Goal: Navigation & Orientation: Find specific page/section

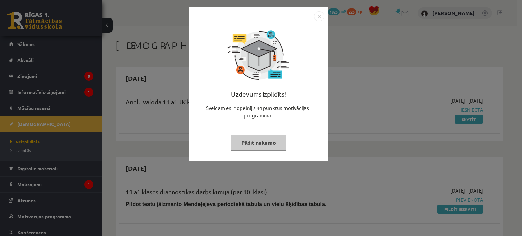
click at [267, 139] on button "Pildīt nākamo" at bounding box center [259, 143] width 56 height 16
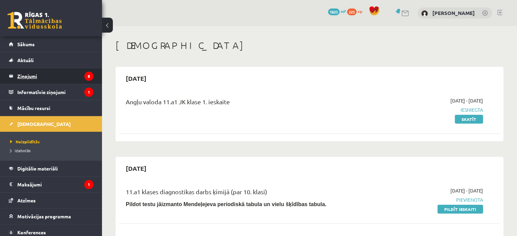
click at [34, 80] on legend "Ziņojumi 8" at bounding box center [55, 76] width 76 height 16
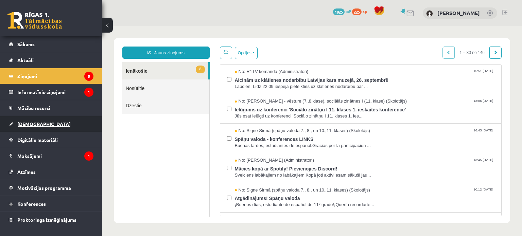
click at [33, 125] on span "[DEMOGRAPHIC_DATA]" at bounding box center [43, 124] width 53 height 6
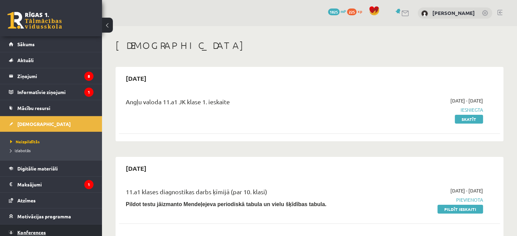
click at [44, 227] on link "Konferences" at bounding box center [51, 233] width 85 height 16
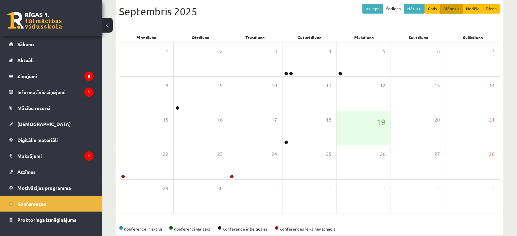
scroll to position [88, 0]
